Goal: Transaction & Acquisition: Purchase product/service

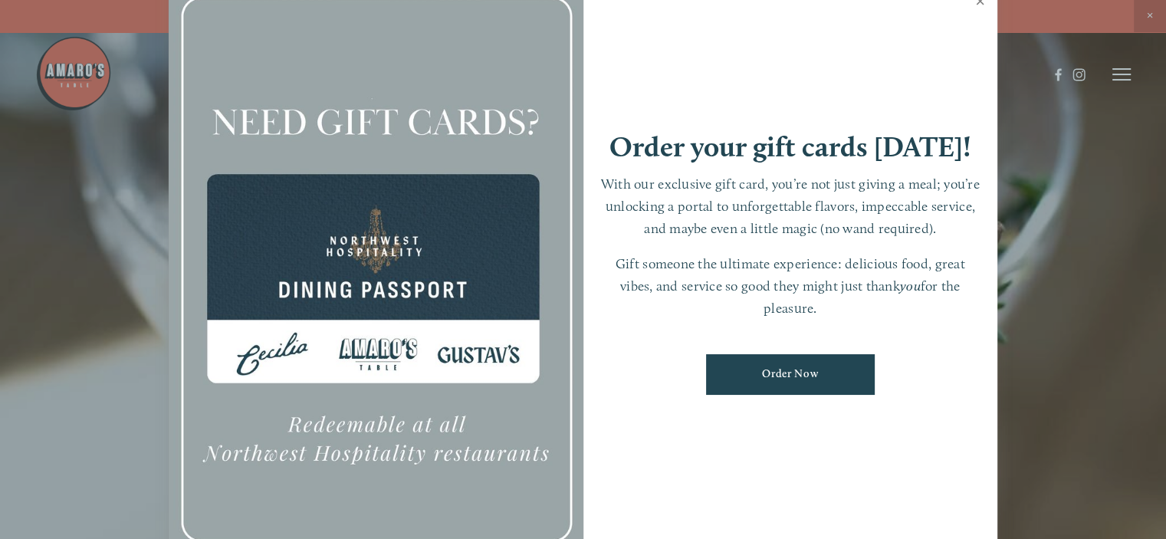
click at [979, 2] on link "Close" at bounding box center [981, 3] width 30 height 43
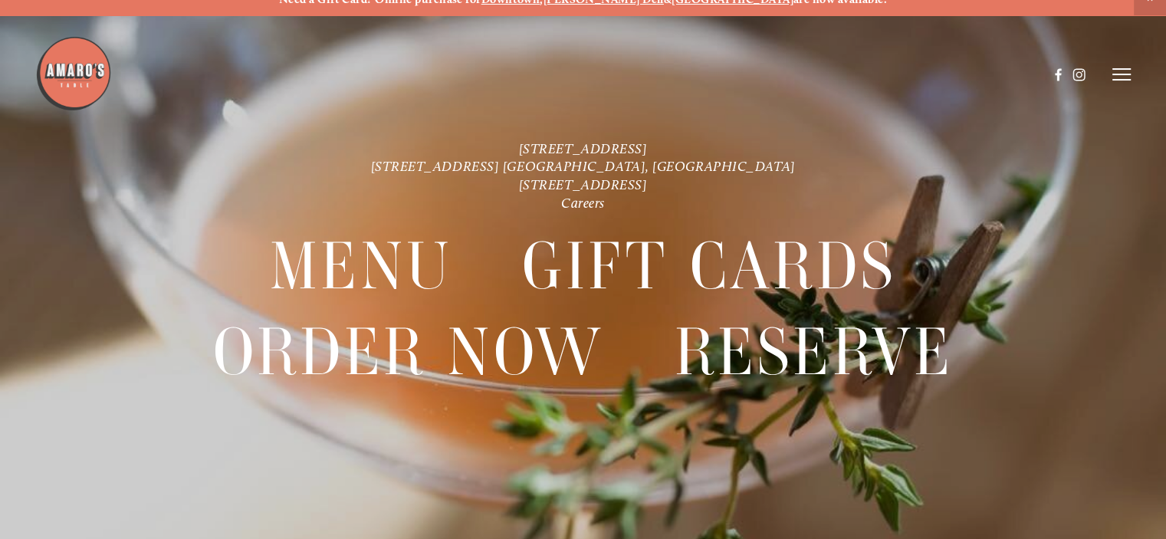
scroll to position [31, 0]
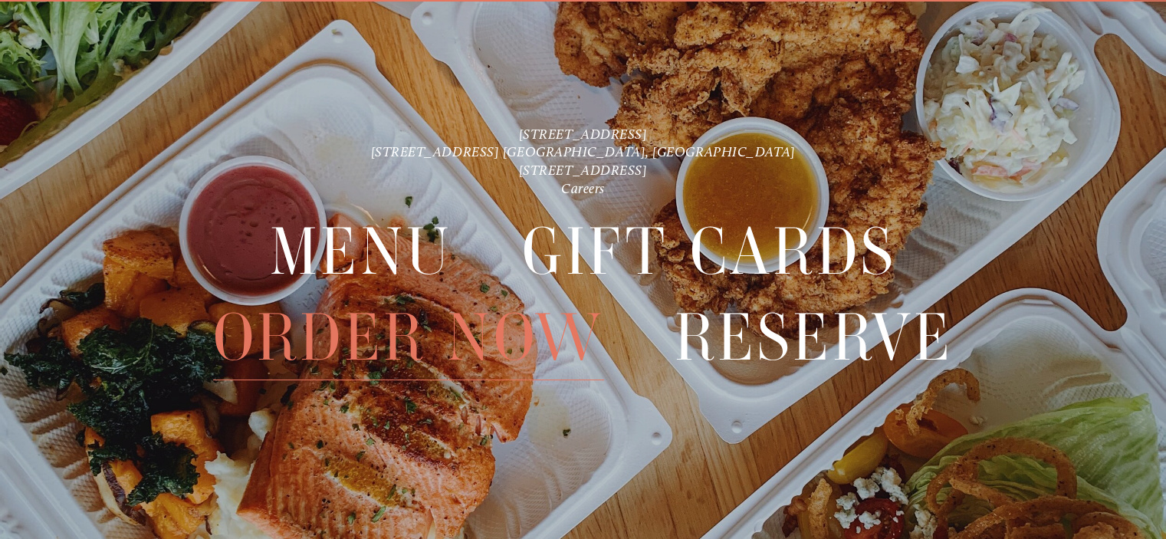
click at [354, 336] on span "Order Now" at bounding box center [409, 337] width 392 height 85
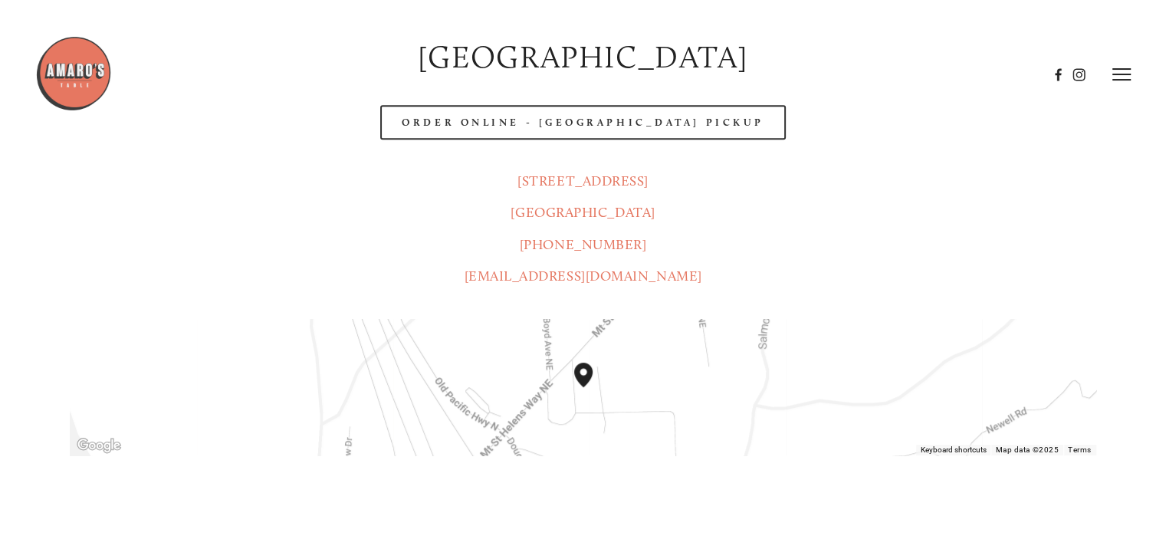
scroll to position [767, 0]
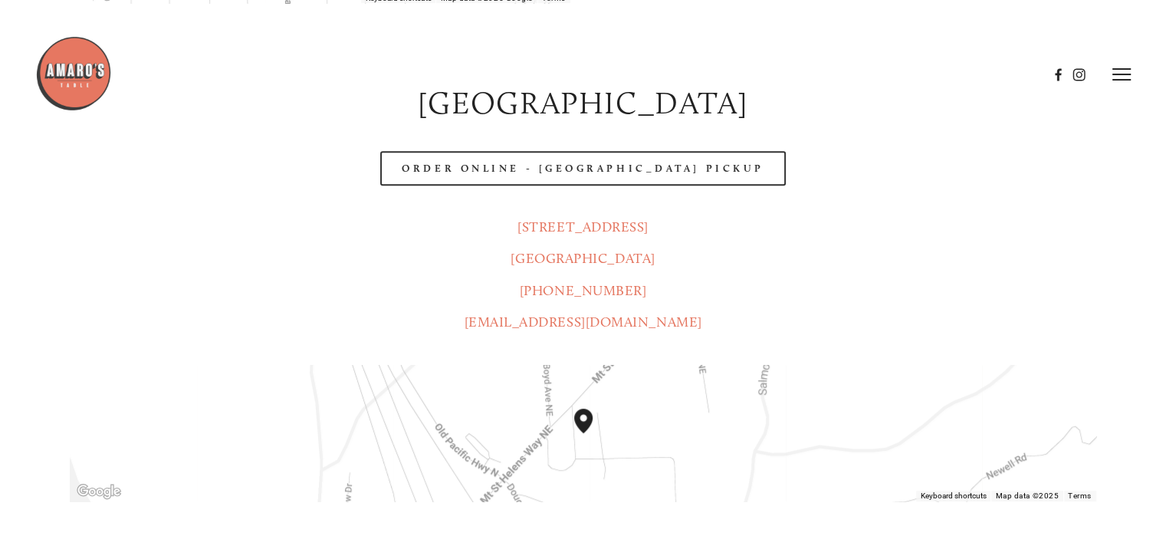
click at [475, 128] on header "Menu Order Now Visit Gallery 0" at bounding box center [583, 74] width 1097 height 149
click at [630, 127] on header "Menu Order Now Visit Gallery 0" at bounding box center [583, 74] width 1097 height 149
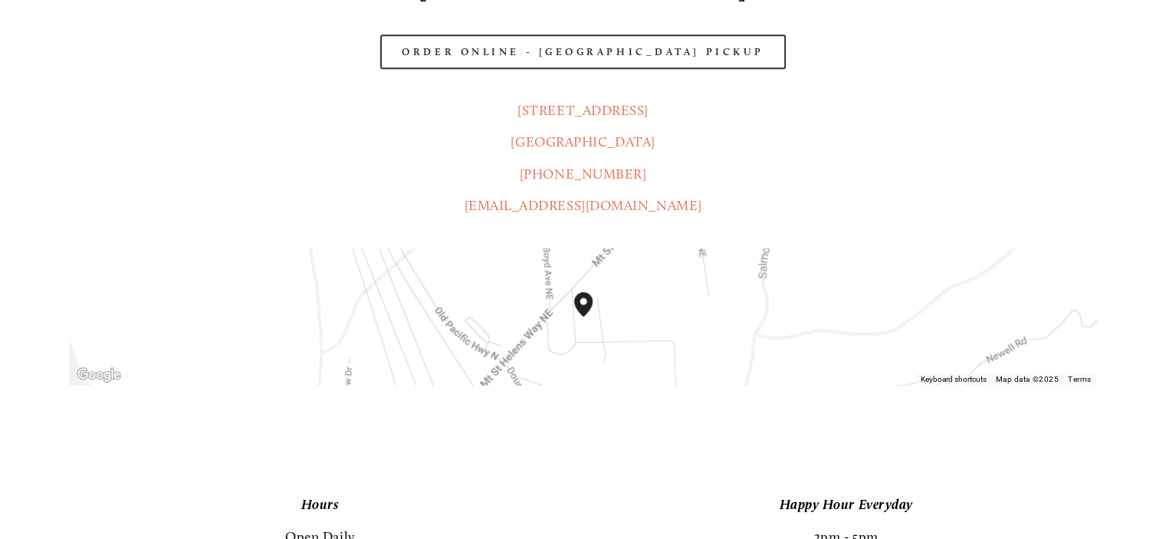
scroll to position [920, 0]
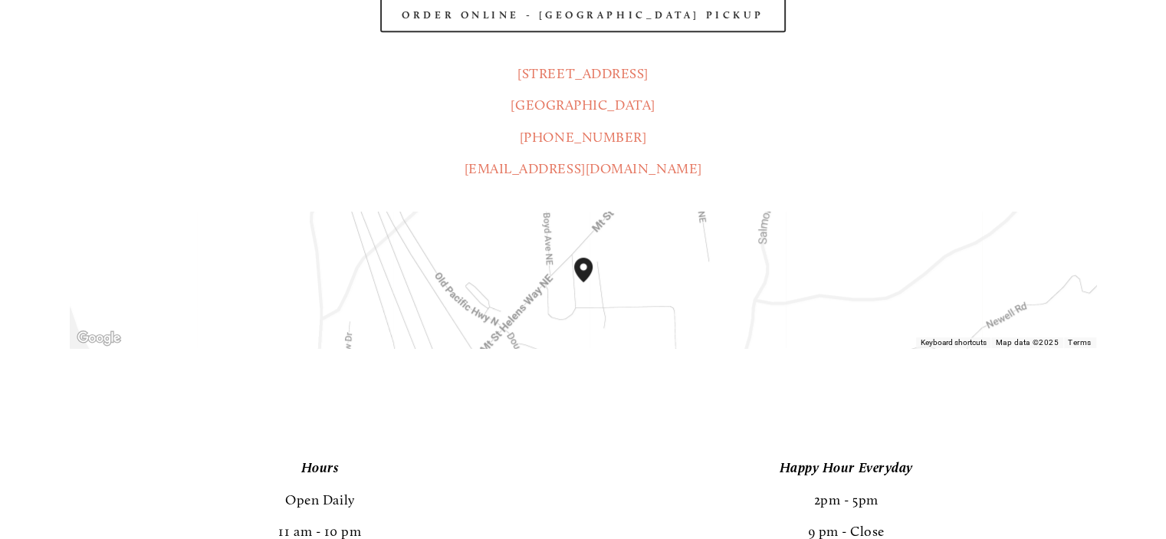
drag, startPoint x: 793, startPoint y: 441, endPoint x: 755, endPoint y: 446, distance: 38.0
click at [788, 452] on p "Happy Hour Everyday 2pm - 5pm 9 pm - Close" at bounding box center [847, 499] width 500 height 95
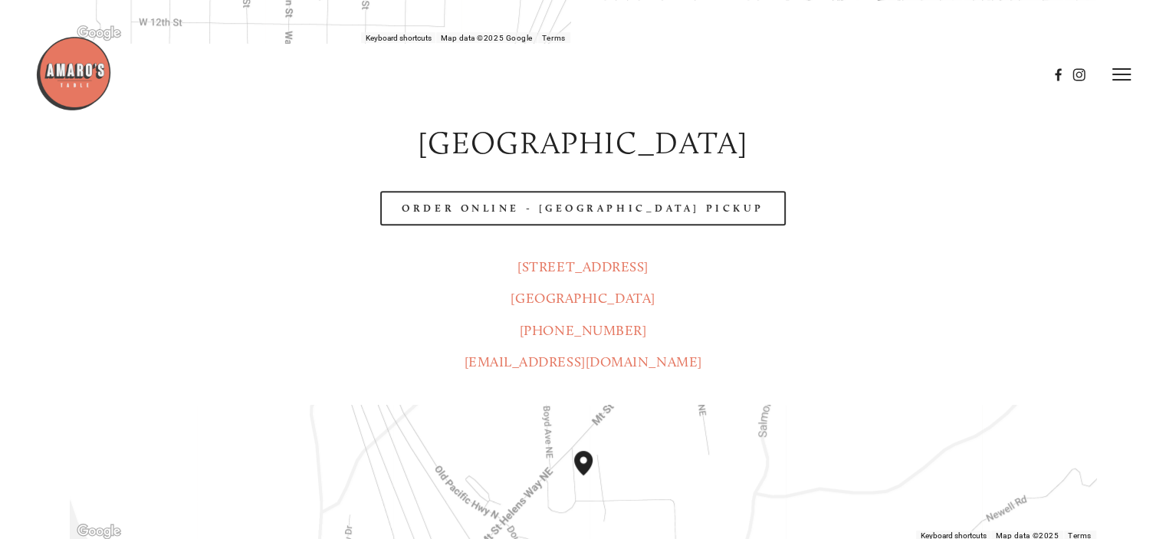
scroll to position [690, 0]
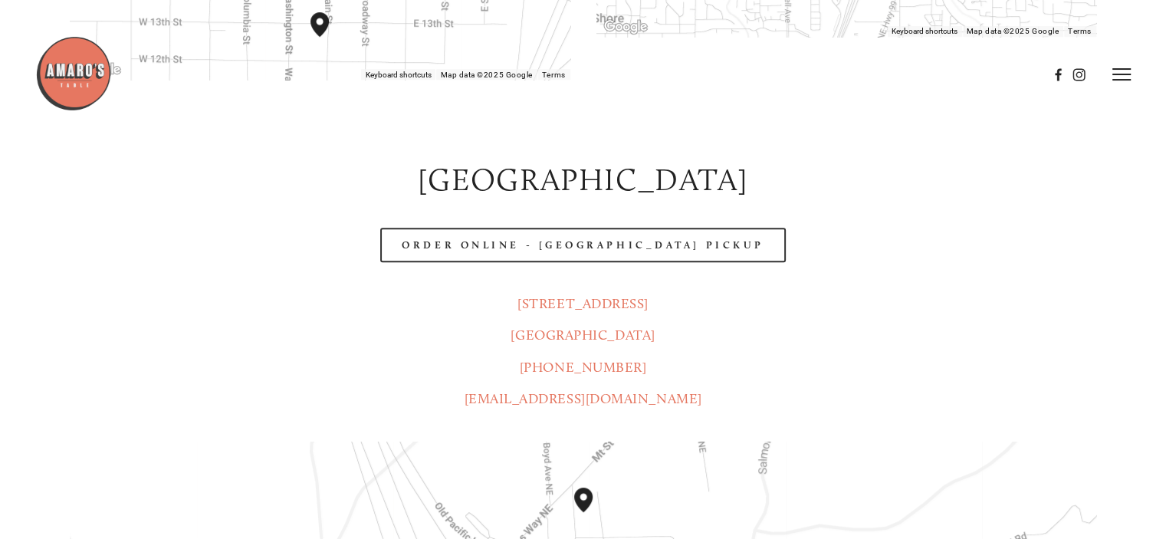
click at [844, 223] on div "Order Online - [GEOGRAPHIC_DATA] Pickup" at bounding box center [583, 245] width 1053 height 61
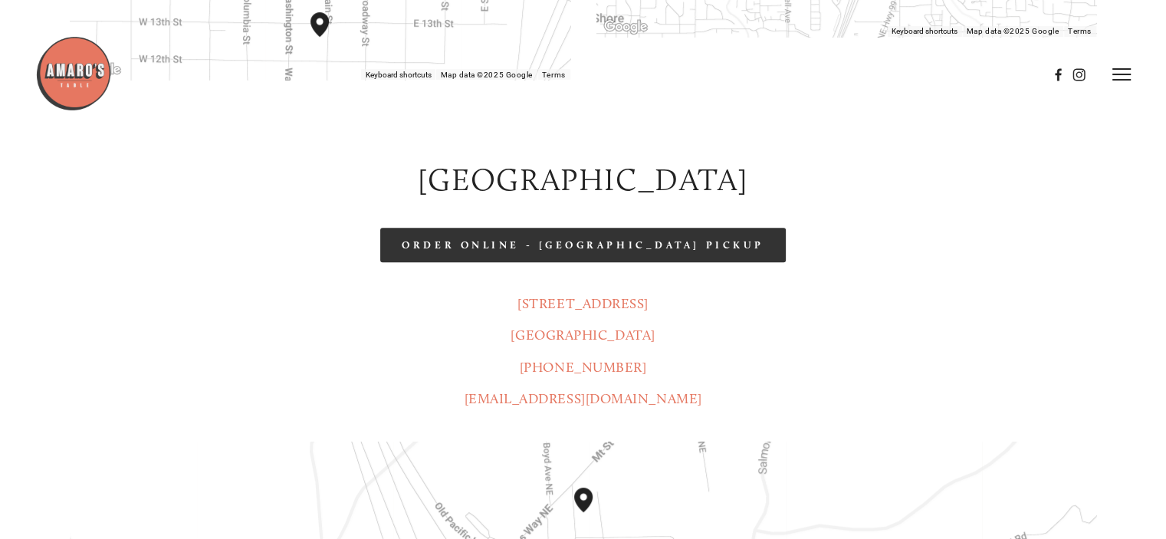
click at [563, 228] on link "Order Online - [GEOGRAPHIC_DATA] Pickup" at bounding box center [582, 245] width 405 height 35
